Goal: Task Accomplishment & Management: Manage account settings

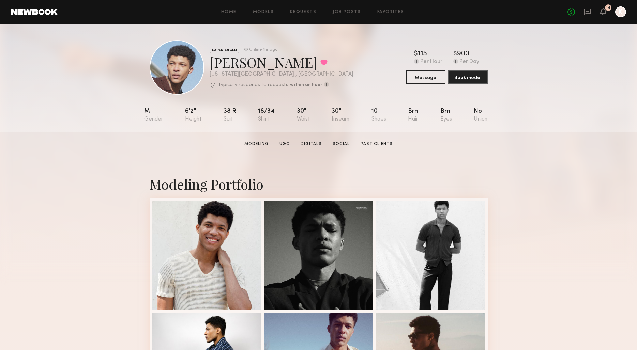
click at [298, 14] on div "Home Models Requests Job Posts Favorites Sign Out No fees up to $5,000 14 K" at bounding box center [342, 11] width 568 height 11
click at [298, 11] on link "Requests" at bounding box center [303, 12] width 26 height 4
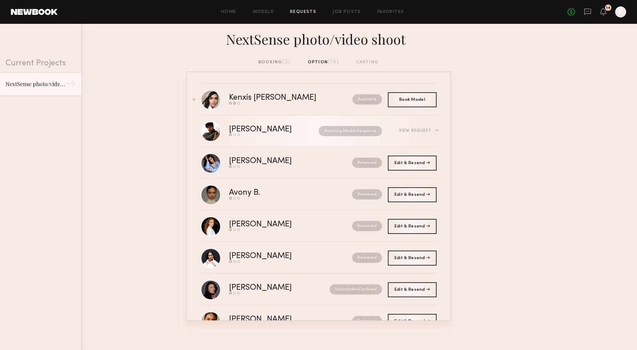
click at [423, 132] on div "View Request" at bounding box center [417, 131] width 37 height 4
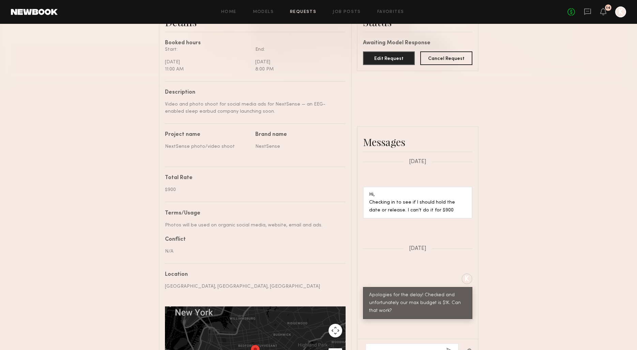
scroll to position [20, 0]
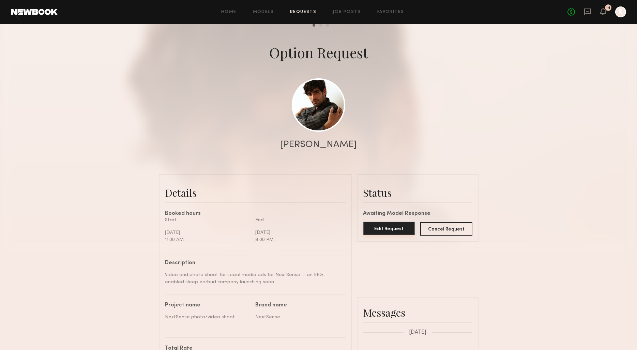
click at [388, 227] on button "Edit Request" at bounding box center [389, 229] width 52 height 14
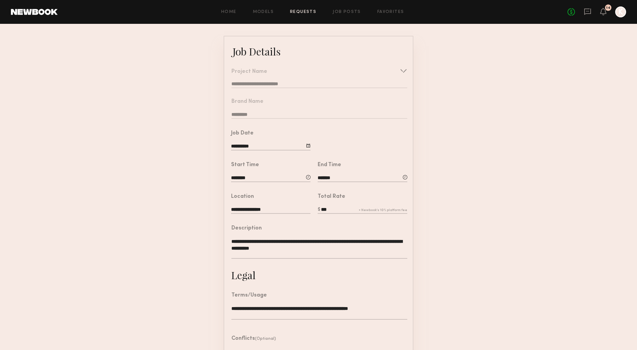
scroll to position [42, 0]
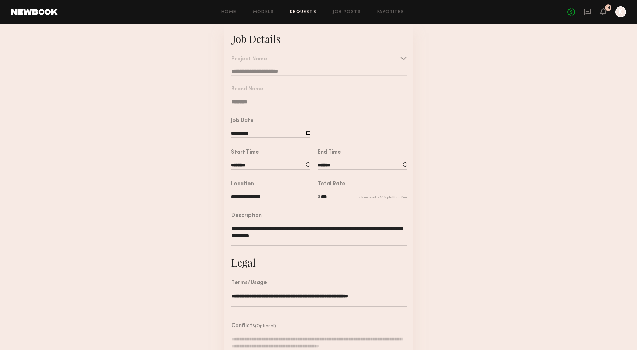
click at [325, 197] on input "***" at bounding box center [363, 197] width 90 height 7
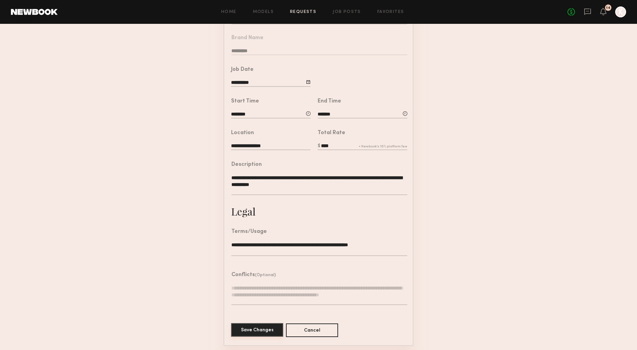
type input "****"
click at [261, 327] on button "Save Changes" at bounding box center [257, 330] width 52 height 14
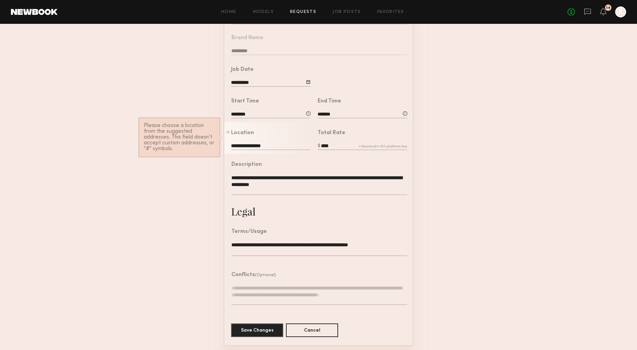
click at [246, 148] on input "**********" at bounding box center [270, 146] width 79 height 7
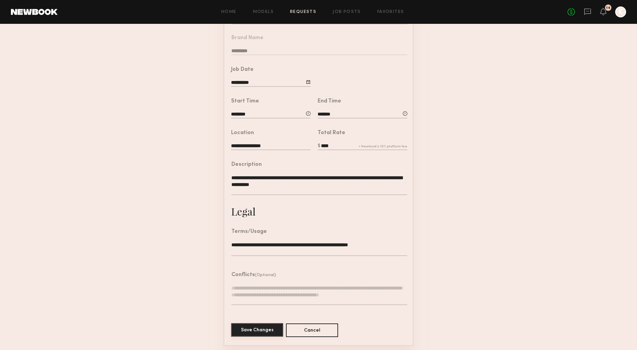
click at [256, 329] on button "Save Changes" at bounding box center [257, 330] width 52 height 14
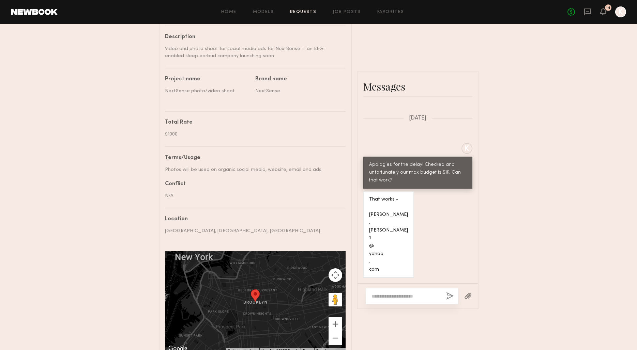
scroll to position [288, 0]
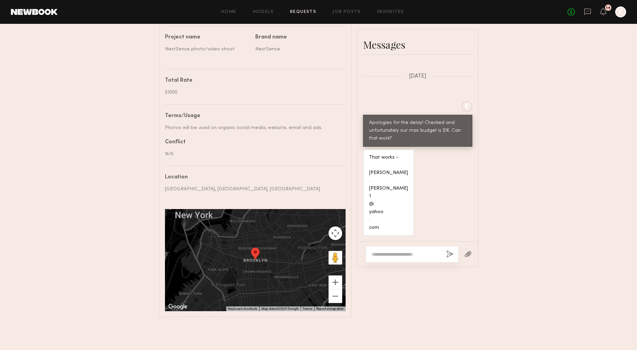
click at [406, 253] on textarea at bounding box center [405, 254] width 69 height 7
drag, startPoint x: 374, startPoint y: 171, endPoint x: 391, endPoint y: 234, distance: 65.3
click at [391, 234] on div "That works - [PERSON_NAME] . [PERSON_NAME] 1 @ yahoo . com" at bounding box center [388, 193] width 51 height 87
click at [384, 196] on div "That works - [PERSON_NAME] . [PERSON_NAME] 1 @ yahoo . com" at bounding box center [388, 193] width 39 height 78
drag, startPoint x: 369, startPoint y: 187, endPoint x: 395, endPoint y: 223, distance: 45.1
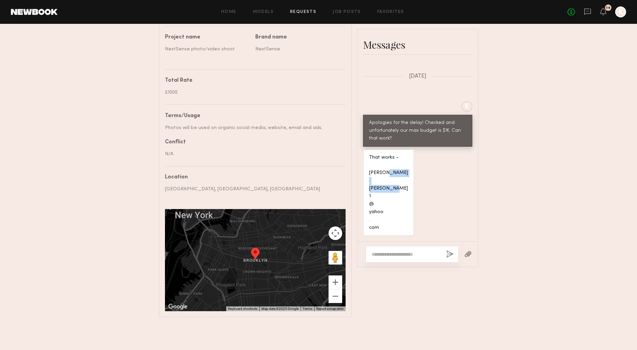
click at [395, 223] on div "That works - [PERSON_NAME] . [PERSON_NAME] 1 @ yahoo . com" at bounding box center [388, 193] width 39 height 78
click at [384, 203] on div "That works - [PERSON_NAME] . [PERSON_NAME] 1 @ yahoo . com" at bounding box center [388, 193] width 39 height 78
drag, startPoint x: 383, startPoint y: 225, endPoint x: 368, endPoint y: 171, distance: 55.9
click at [368, 171] on div "That works - [PERSON_NAME] . [PERSON_NAME] 1 @ yahoo . com" at bounding box center [388, 193] width 51 height 87
click at [399, 252] on textarea at bounding box center [405, 254] width 69 height 7
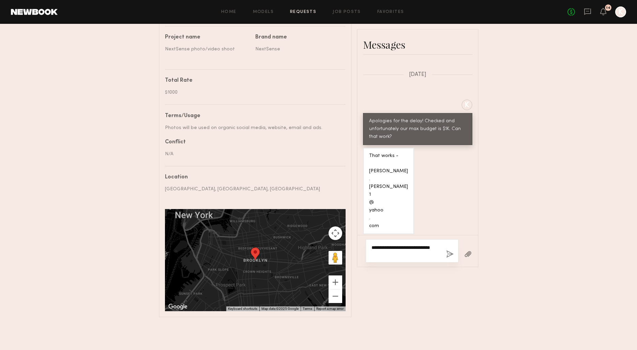
type textarea "**********"
click at [448, 252] on button "button" at bounding box center [449, 254] width 7 height 9
